Goal: Information Seeking & Learning: Learn about a topic

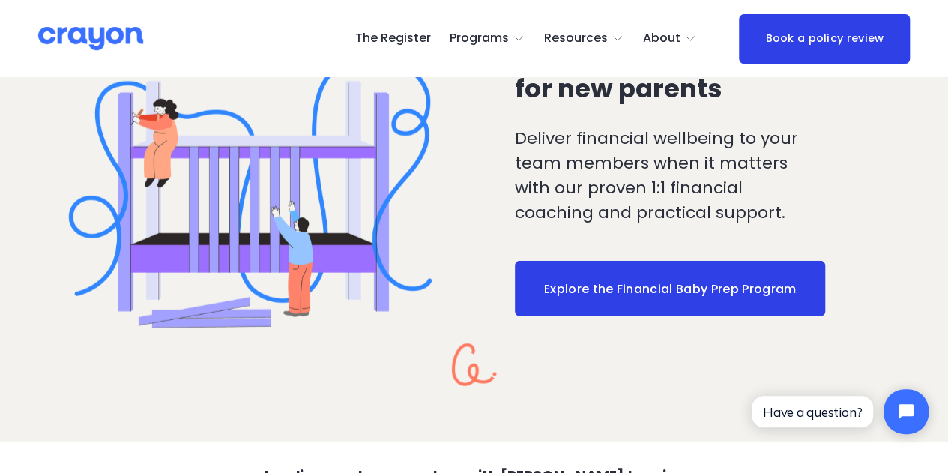
scroll to position [1948, 0]
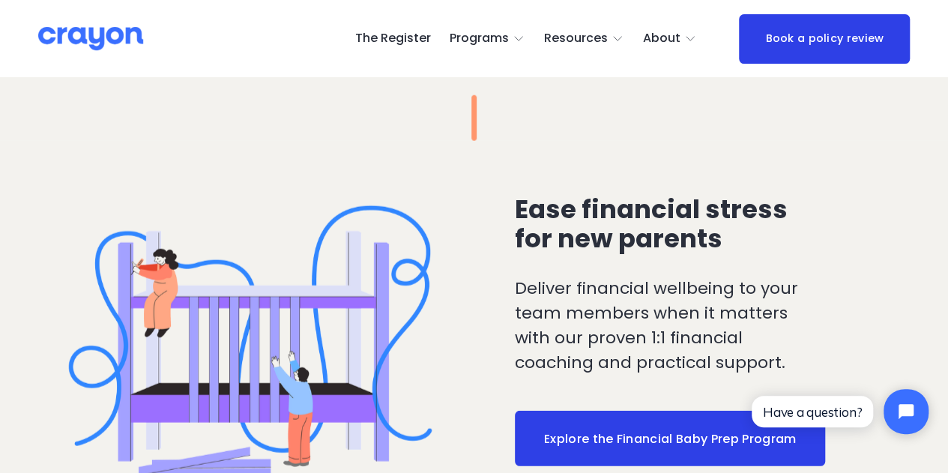
click at [480, 39] on span "Programs" at bounding box center [479, 39] width 59 height 22
click at [584, 55] on div "The Register Programs Pulse: Annual Financial Health Check" at bounding box center [474, 38] width 872 height 49
click at [588, 45] on span "Resources" at bounding box center [576, 39] width 64 height 22
click at [0, 0] on span "Parent Hub" at bounding box center [0, 0] width 0 height 0
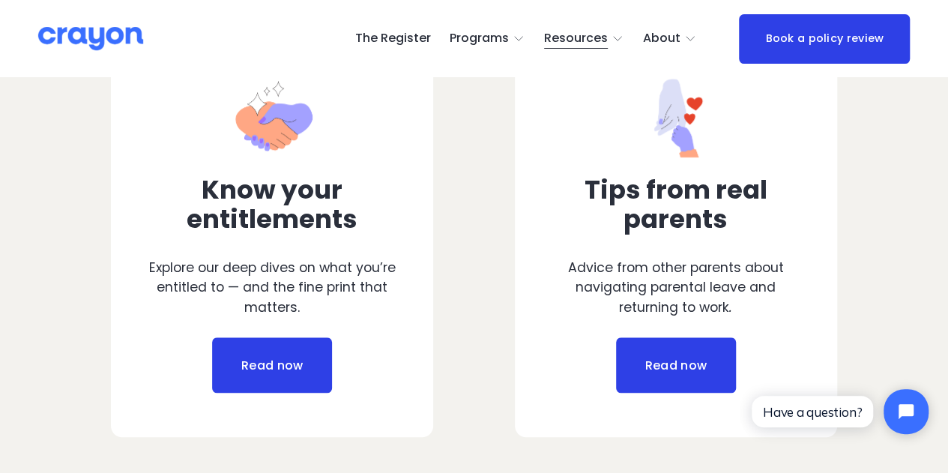
scroll to position [749, 0]
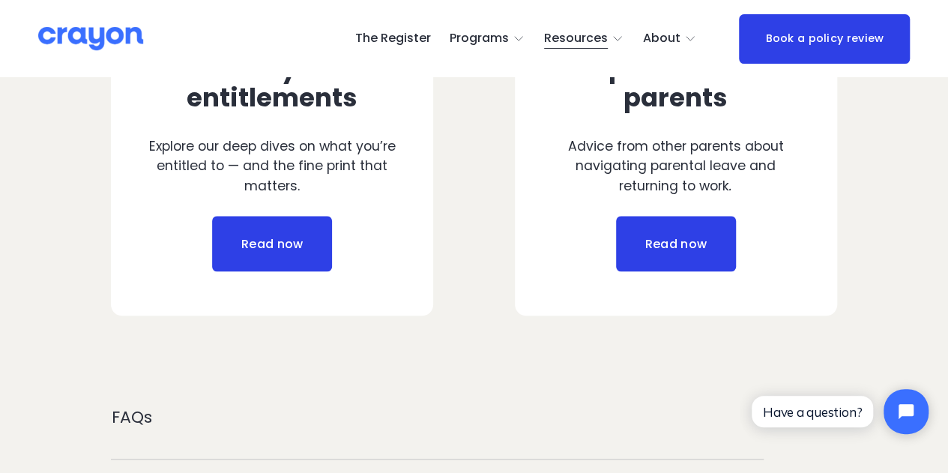
click at [303, 248] on link "Read now" at bounding box center [272, 243] width 120 height 55
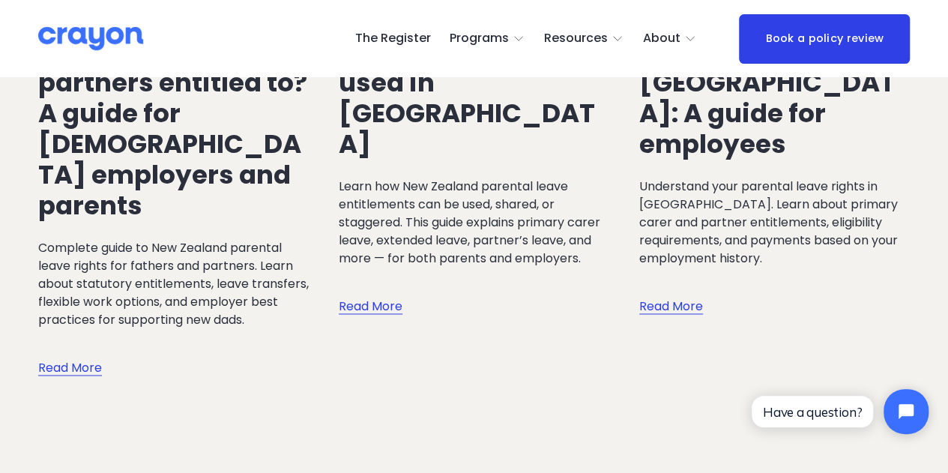
scroll to position [899, 0]
